Goal: Find contact information: Find contact information

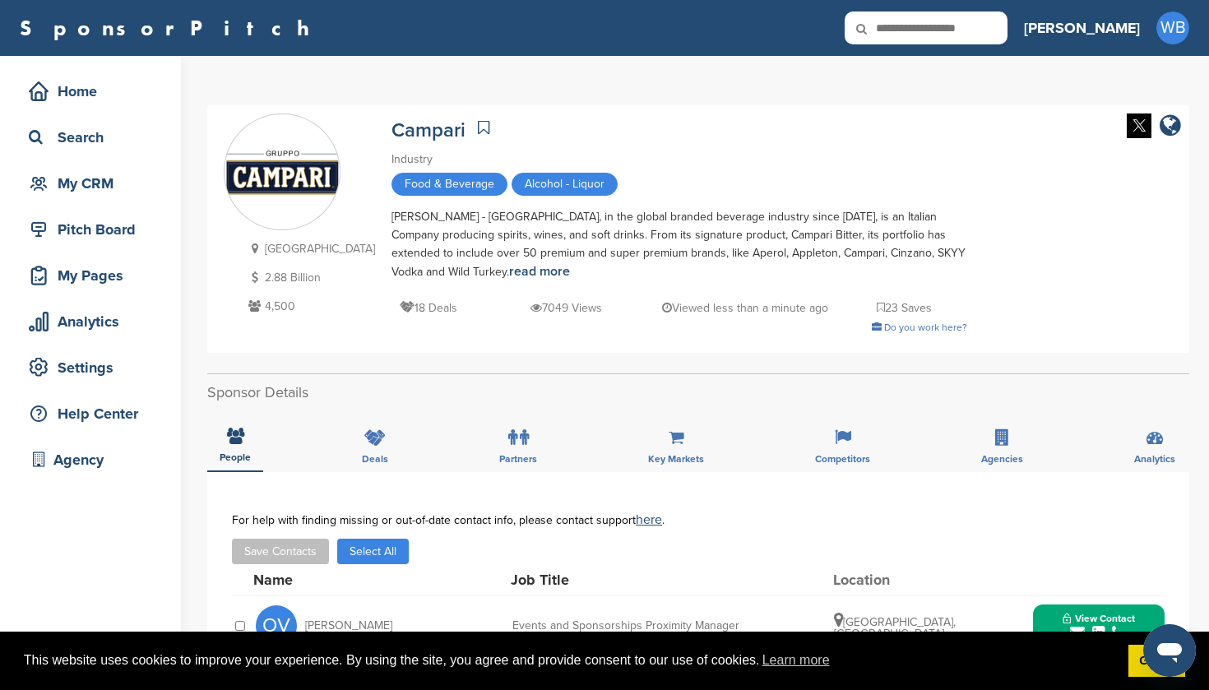
click at [901, 34] on icon at bounding box center [873, 29] width 56 height 35
click at [980, 28] on input "text" at bounding box center [926, 28] width 163 height 33
type input "******"
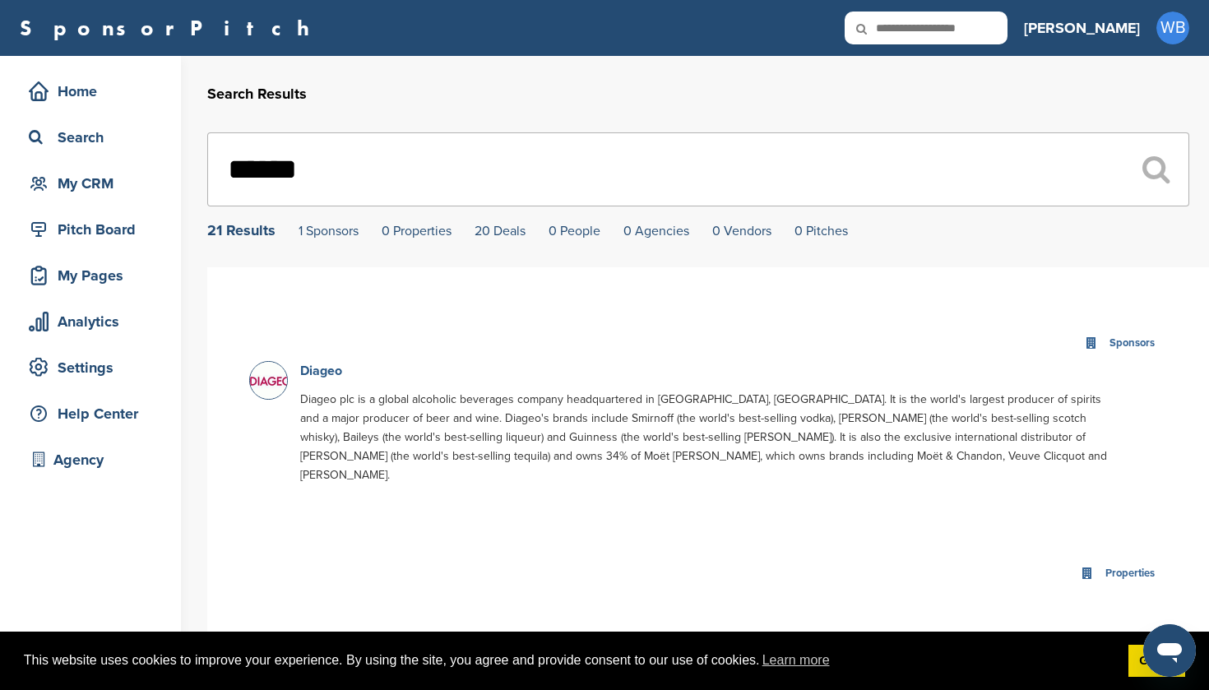
click at [313, 373] on link "Diageo" at bounding box center [321, 371] width 42 height 16
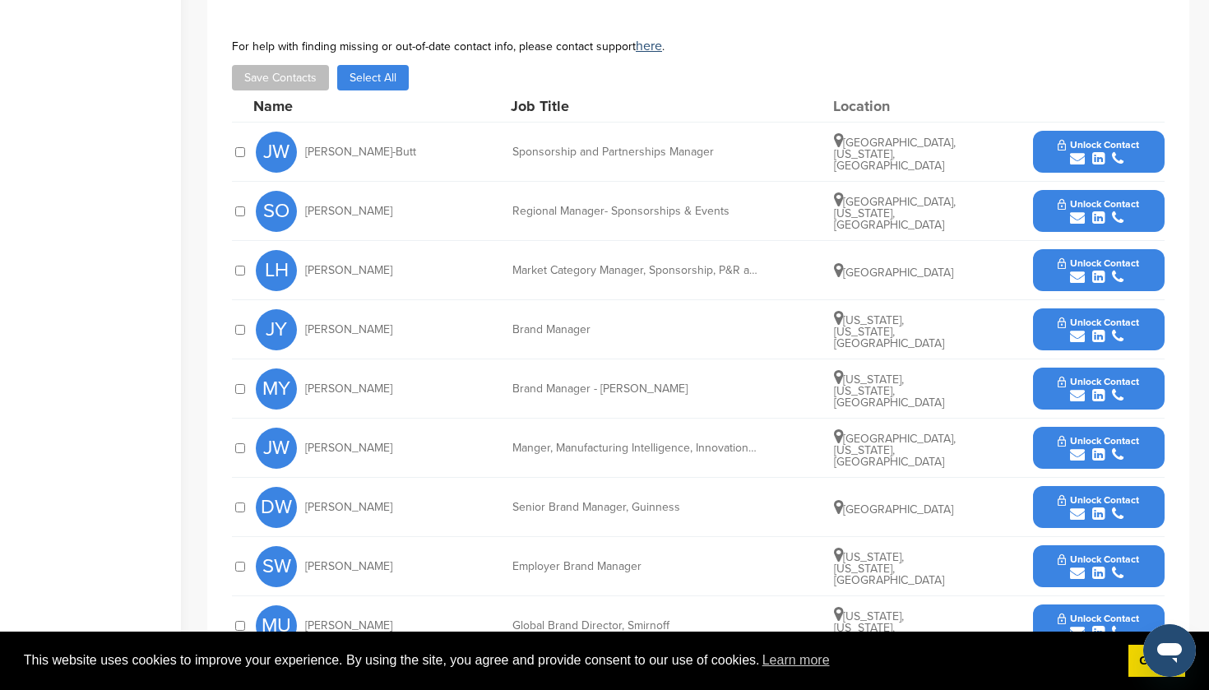
scroll to position [684, 0]
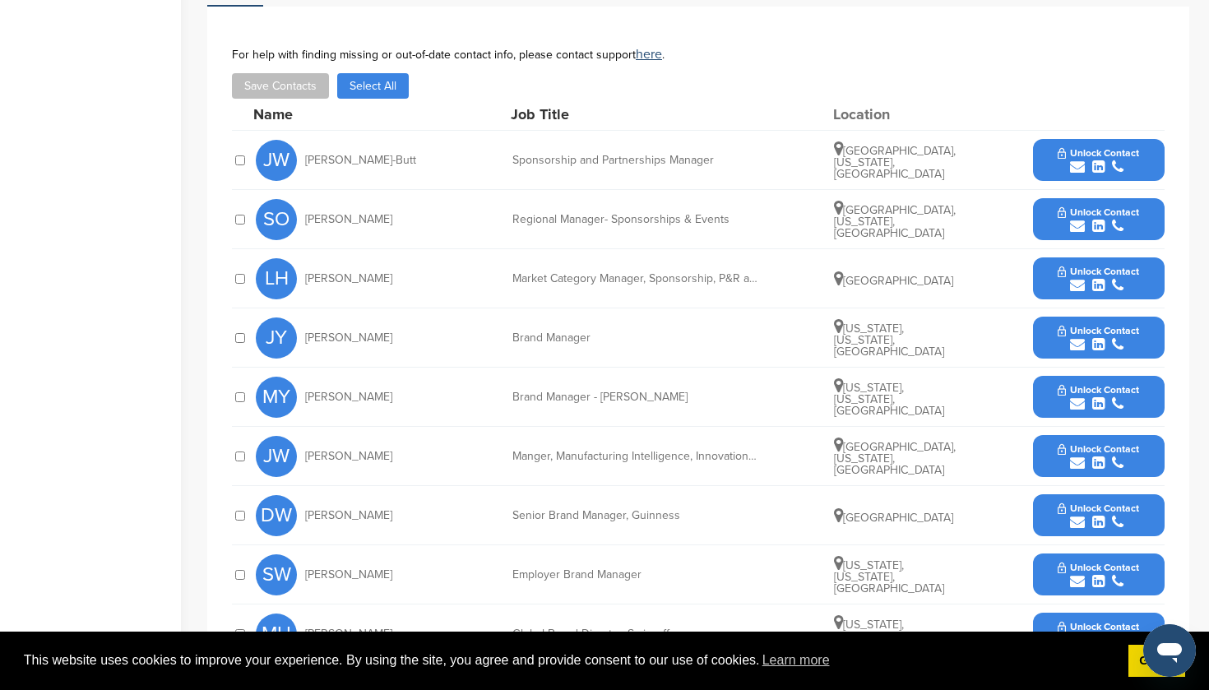
click at [1077, 206] on span "Unlock Contact" at bounding box center [1098, 212] width 81 height 12
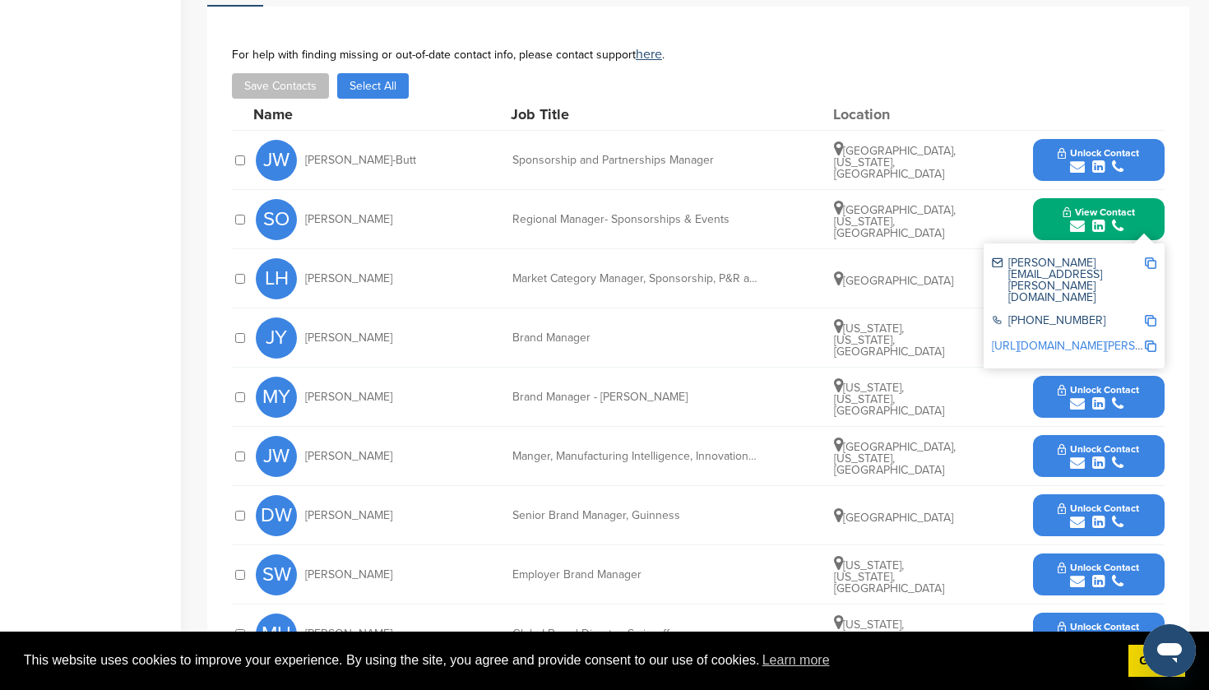
click at [1095, 147] on span "Unlock Contact" at bounding box center [1098, 153] width 81 height 12
